Goal: Information Seeking & Learning: Learn about a topic

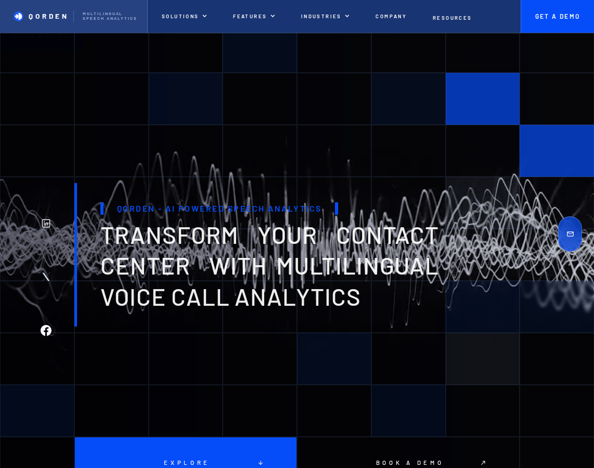
click at [27, 18] on div "Qorden" at bounding box center [36, 16] width 73 height 10
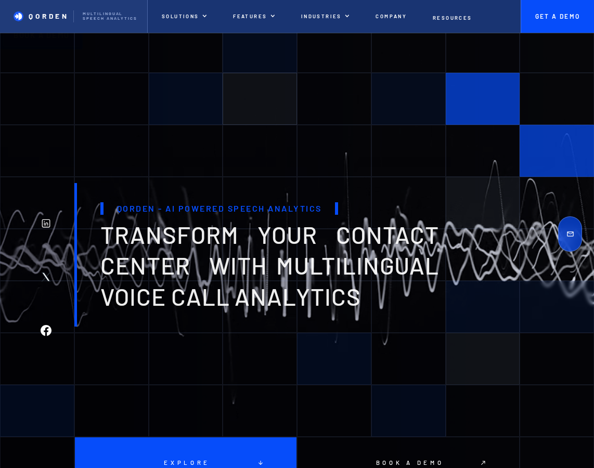
drag, startPoint x: 282, startPoint y: 117, endPoint x: 280, endPoint y: 131, distance: 14.7
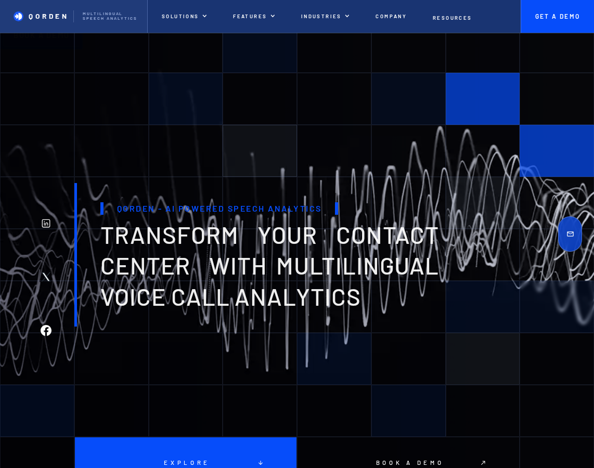
click at [282, 117] on div at bounding box center [260, 99] width 74 height 52
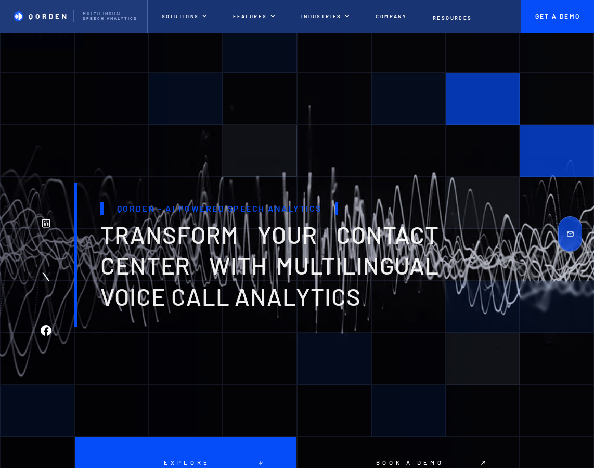
click at [289, 153] on div at bounding box center [260, 151] width 74 height 52
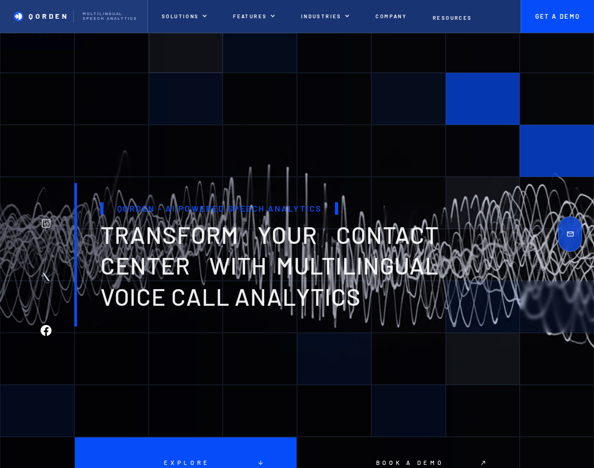
drag, startPoint x: 353, startPoint y: 128, endPoint x: 161, endPoint y: 34, distance: 213.4
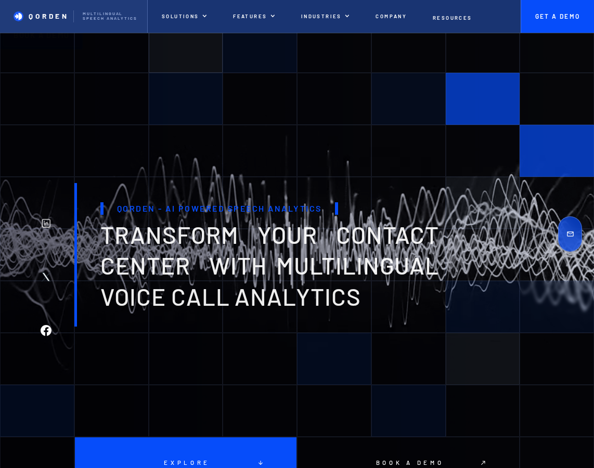
click at [352, 128] on div at bounding box center [334, 151] width 74 height 52
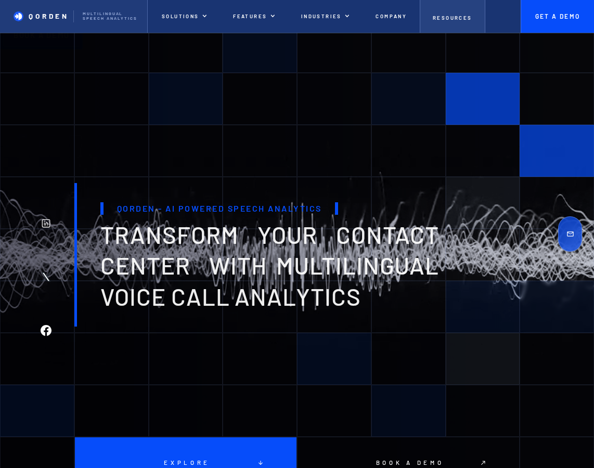
click at [452, 20] on p "Resources" at bounding box center [453, 18] width 40 height 6
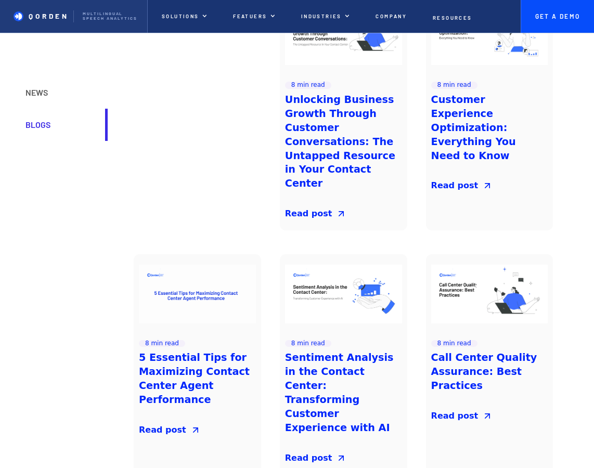
scroll to position [84, 0]
